Goal: Find specific page/section

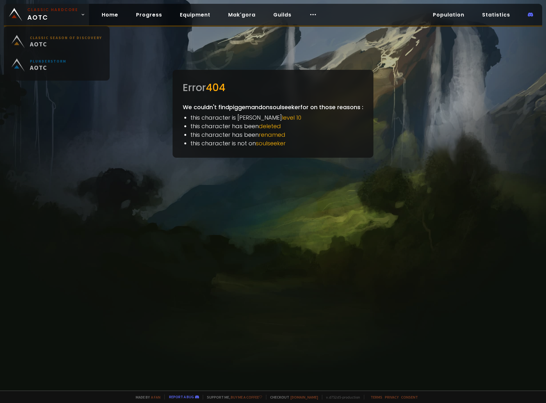
click at [64, 16] on span "Classic Hardcore AOTC" at bounding box center [52, 14] width 51 height 15
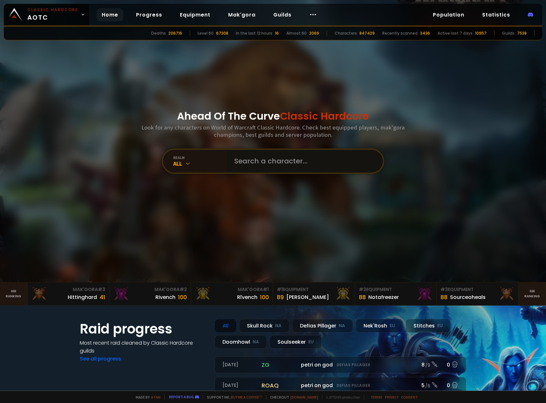
click at [265, 160] on input "text" at bounding box center [302, 161] width 145 height 23
type input "piggemand"
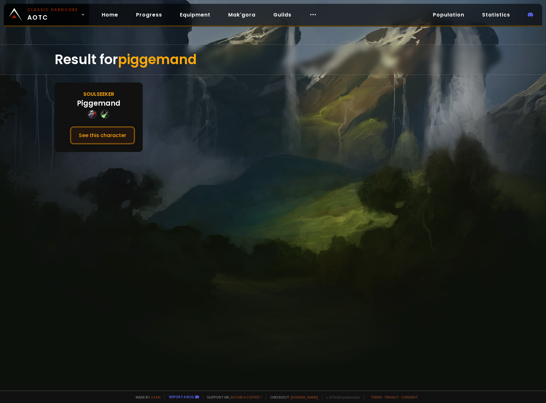
click at [99, 135] on button "See this character" at bounding box center [102, 135] width 65 height 18
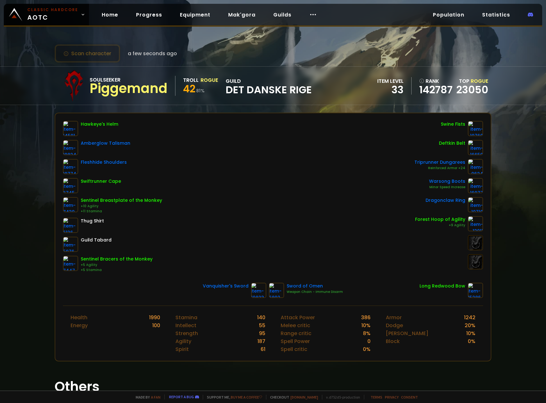
click at [233, 87] on span "Det Danske Rige" at bounding box center [269, 90] width 86 height 10
drag, startPoint x: 233, startPoint y: 87, endPoint x: 286, endPoint y: 90, distance: 53.4
click at [286, 90] on span "Det Danske Rige" at bounding box center [269, 90] width 86 height 10
click at [302, 92] on span "Det Danske Rige" at bounding box center [269, 90] width 86 height 10
drag, startPoint x: 302, startPoint y: 92, endPoint x: 240, endPoint y: 91, distance: 62.0
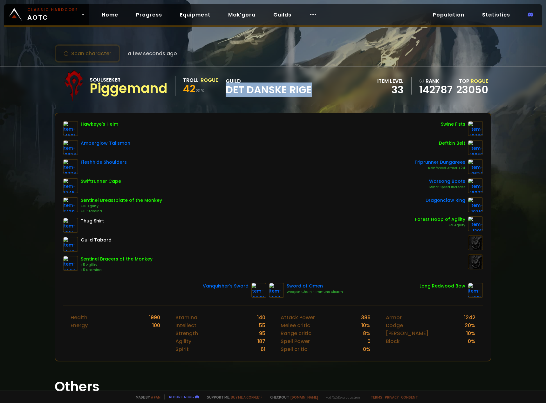
click at [240, 91] on span "Det Danske Rige" at bounding box center [269, 90] width 86 height 10
drag, startPoint x: 240, startPoint y: 91, endPoint x: 307, endPoint y: 92, distance: 67.0
click at [307, 92] on span "Det Danske Rige" at bounding box center [269, 90] width 86 height 10
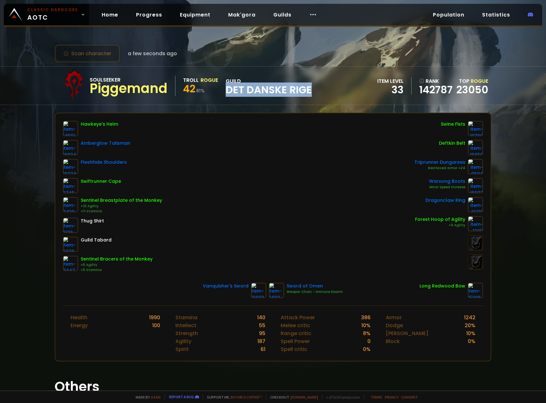
drag, startPoint x: 307, startPoint y: 92, endPoint x: 240, endPoint y: 91, distance: 67.4
click at [240, 91] on span "Det Danske Rige" at bounding box center [269, 90] width 86 height 10
click at [239, 91] on span "Det Danske Rige" at bounding box center [269, 90] width 86 height 10
